Goal: Book appointment/travel/reservation

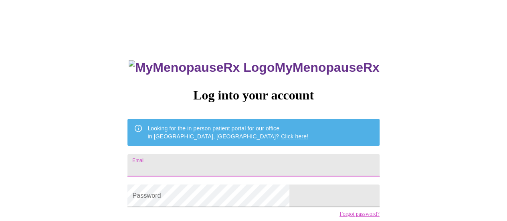
click at [278, 160] on input "Email" at bounding box center [253, 165] width 252 height 22
type input "[EMAIL_ADDRESS][DOMAIN_NAME]"
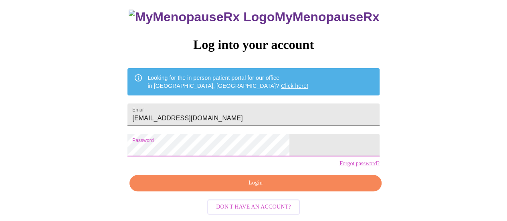
scroll to position [58, 0]
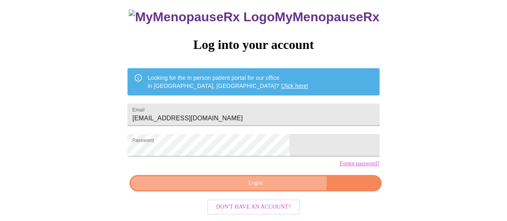
click at [273, 185] on span "Login" at bounding box center [255, 183] width 233 height 10
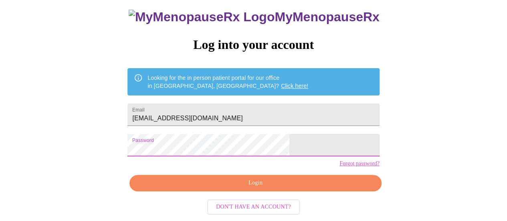
click at [233, 185] on span "Login" at bounding box center [255, 183] width 233 height 10
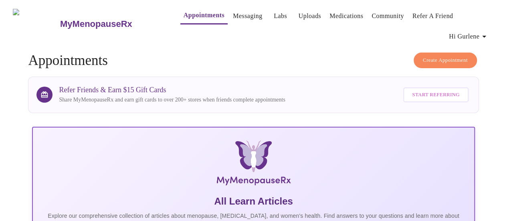
click at [437, 56] on span "Create Appointment" at bounding box center [445, 60] width 45 height 9
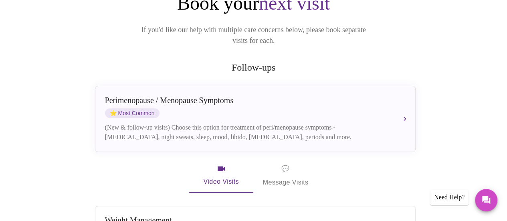
scroll to position [113, 0]
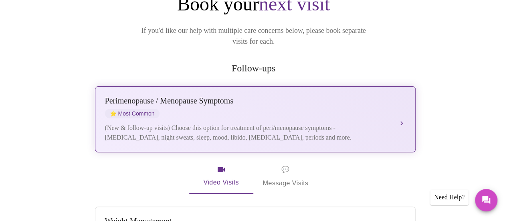
click at [332, 123] on div "(New & follow-up visits) Choose this option for treatment of peri/menopause sym…" at bounding box center [247, 132] width 284 height 19
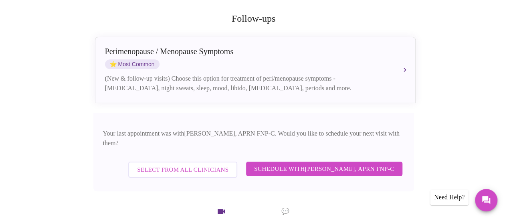
scroll to position [195, 0]
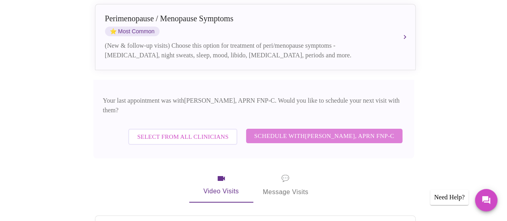
click at [331, 131] on span "Schedule with [PERSON_NAME], APRN FNP-C" at bounding box center [324, 136] width 140 height 10
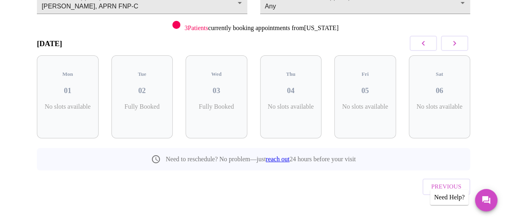
click at [459, 43] on icon "button" at bounding box center [454, 43] width 10 height 10
click at [366, 86] on h3 "10" at bounding box center [364, 90] width 49 height 9
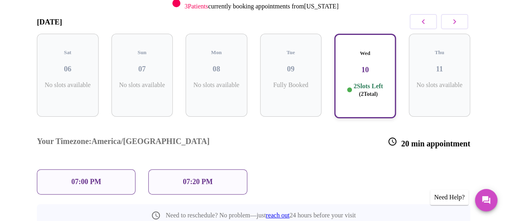
scroll to position [126, 0]
click at [88, 178] on p "07:00 PM" at bounding box center [86, 182] width 30 height 8
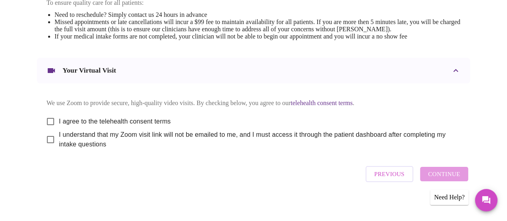
scroll to position [373, 0]
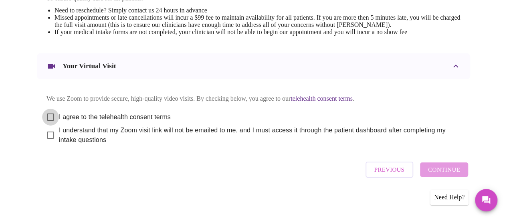
click at [48, 114] on input "I agree to the telehealth consent terms" at bounding box center [50, 117] width 17 height 17
checkbox input "true"
click at [47, 133] on input "I understand that my Zoom visit link will not be emailed to me, and I must acce…" at bounding box center [50, 135] width 17 height 17
checkbox input "true"
click at [447, 169] on span "Continue" at bounding box center [444, 169] width 32 height 10
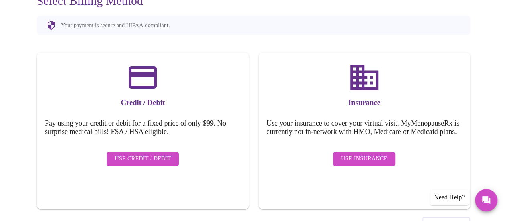
scroll to position [131, 0]
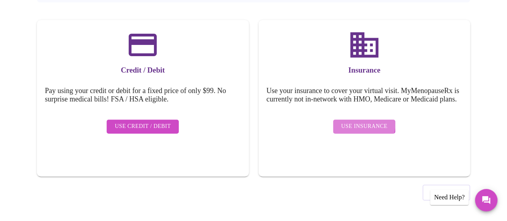
click at [363, 127] on span "Use Insurance" at bounding box center [364, 126] width 46 height 10
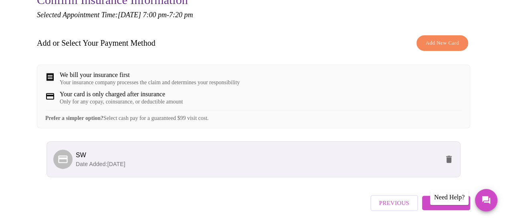
scroll to position [138, 0]
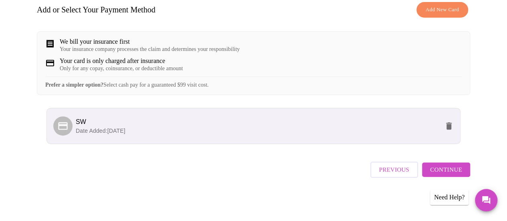
click at [447, 171] on span "Continue" at bounding box center [446, 169] width 32 height 10
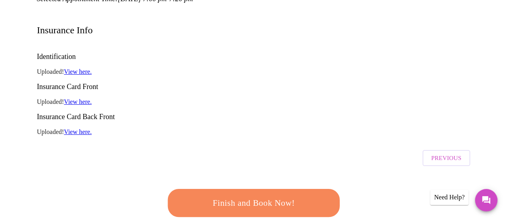
scroll to position [116, 0]
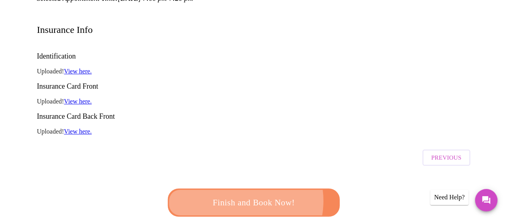
click at [235, 195] on span "Finish and Book Now!" at bounding box center [253, 202] width 148 height 15
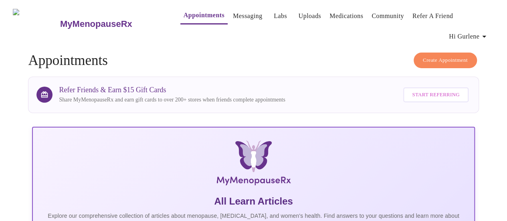
click at [483, 33] on icon "button" at bounding box center [484, 37] width 10 height 10
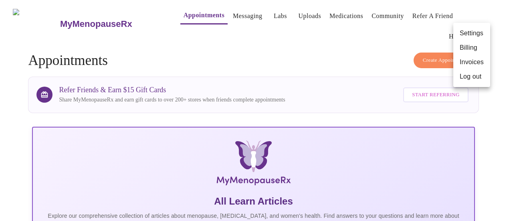
click at [463, 77] on li "Log out" at bounding box center [471, 76] width 37 height 14
